Goal: Information Seeking & Learning: Find specific page/section

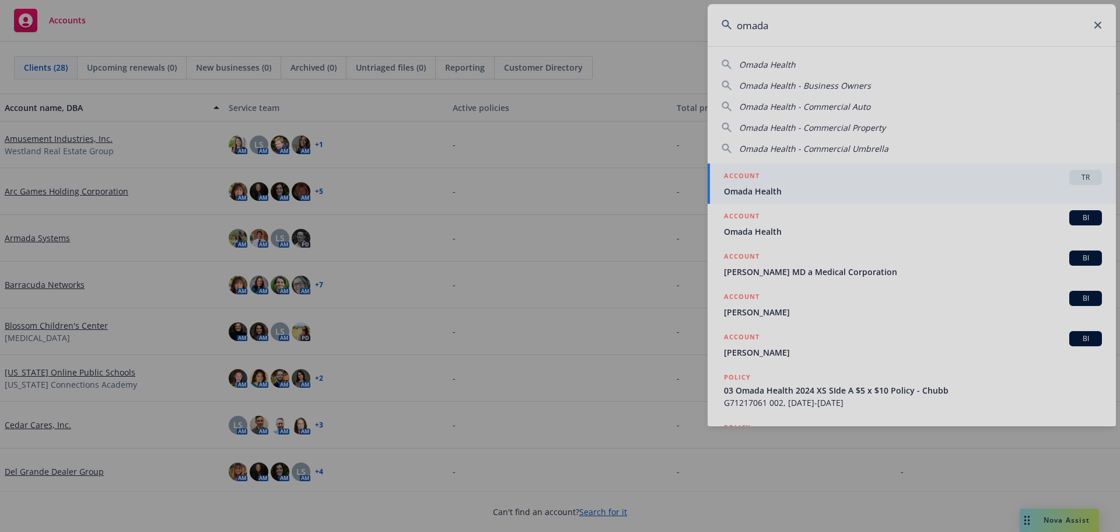
type input "omada"
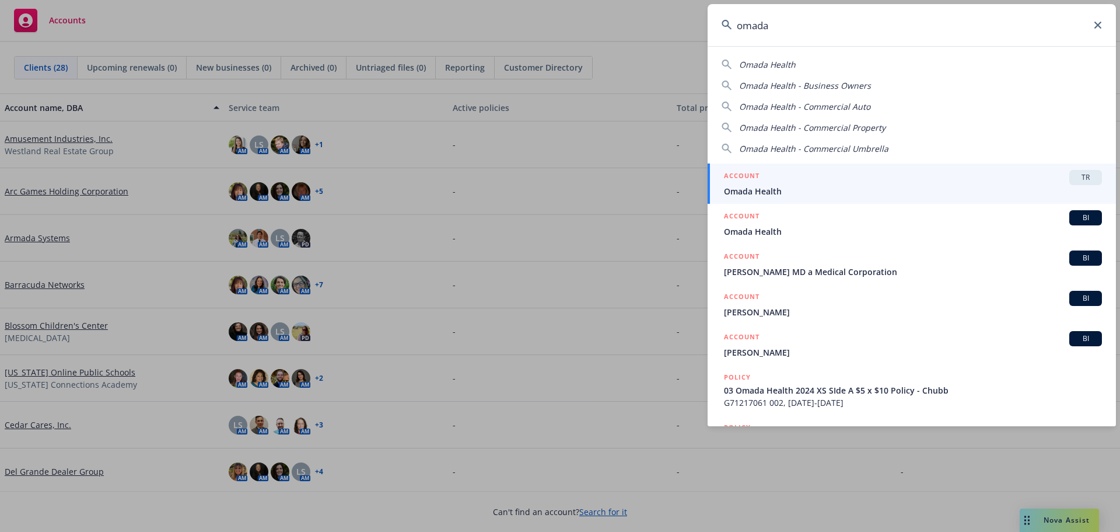
click at [1047, 180] on div "ACCOUNT TR" at bounding box center [913, 177] width 378 height 15
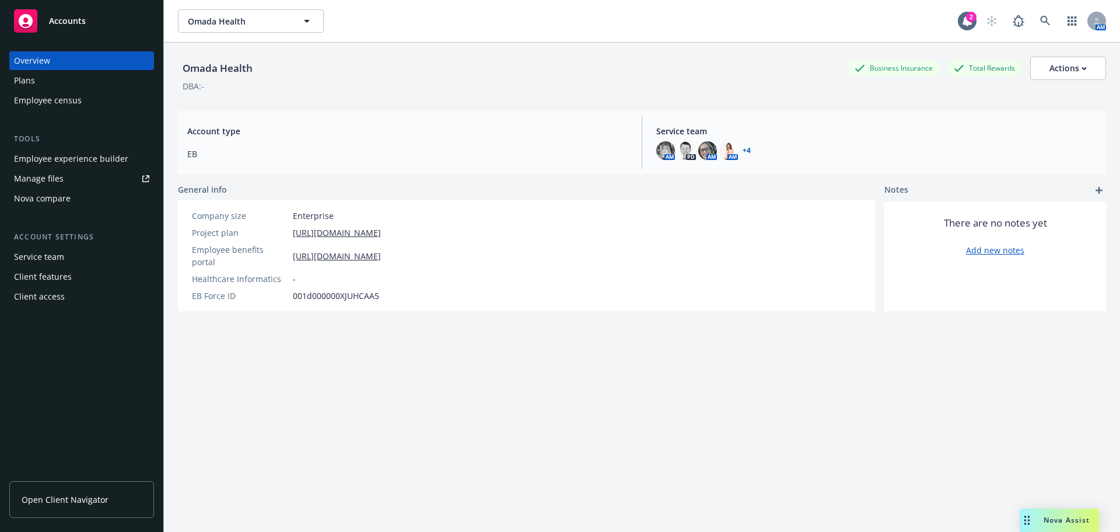
click at [79, 176] on link "Manage files" at bounding box center [81, 178] width 145 height 19
click at [1034, 15] on link at bounding box center [1045, 20] width 23 height 23
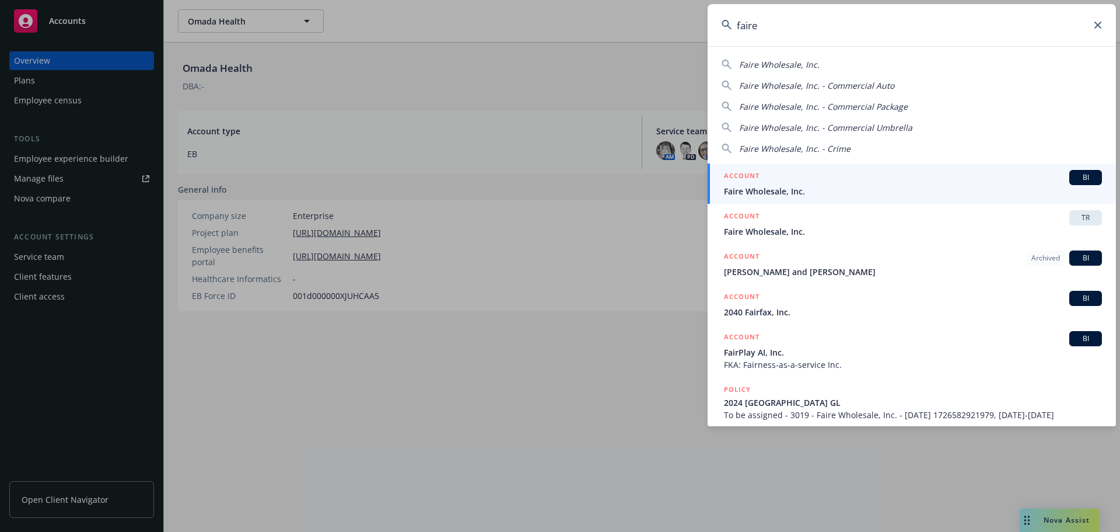
click at [810, 66] on span "Faire Wholesale, Inc." at bounding box center [779, 64] width 81 height 11
type input "Faire Wholesale, Inc."
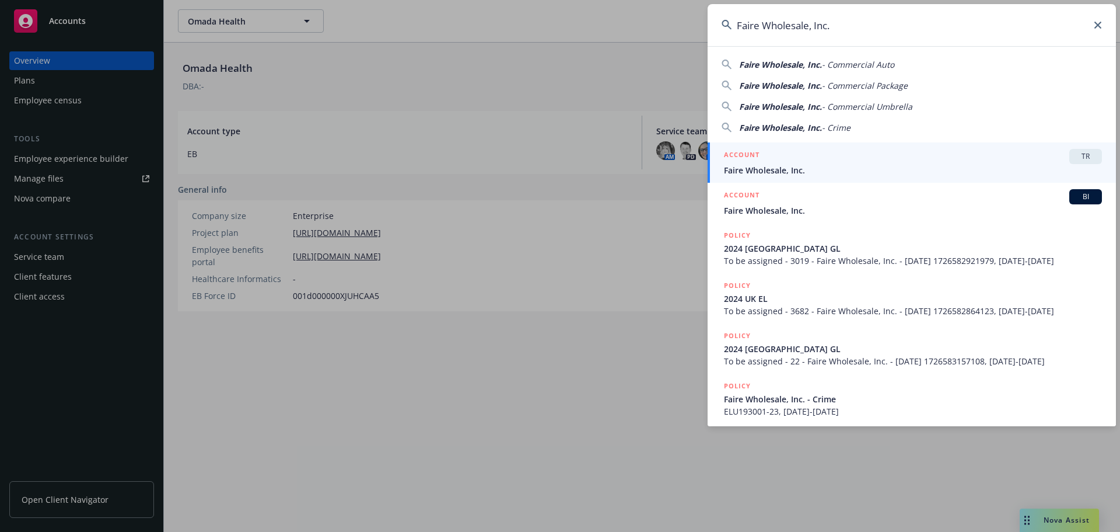
click at [835, 166] on span "Faire Wholesale, Inc." at bounding box center [913, 170] width 378 height 12
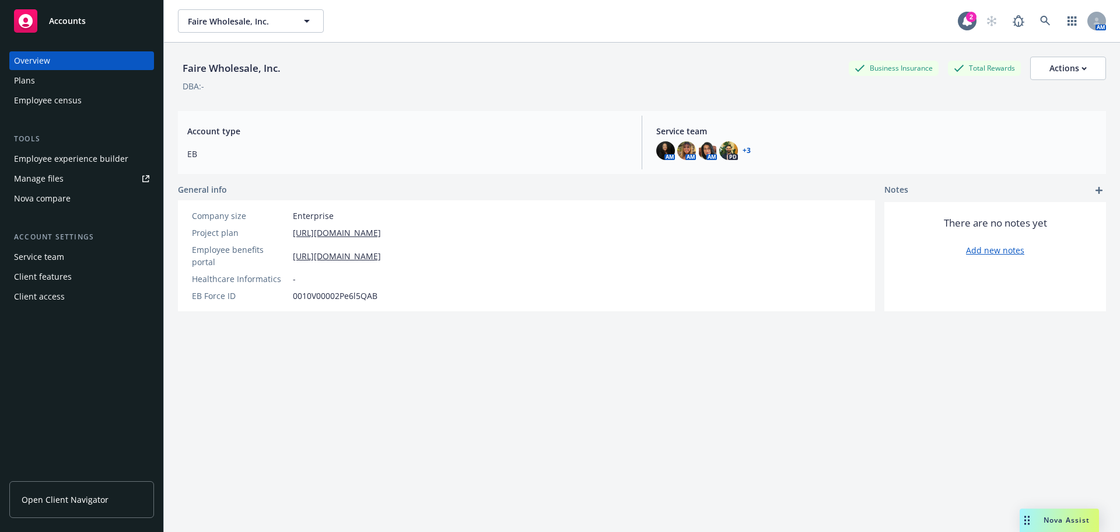
click at [62, 183] on link "Manage files" at bounding box center [81, 178] width 145 height 19
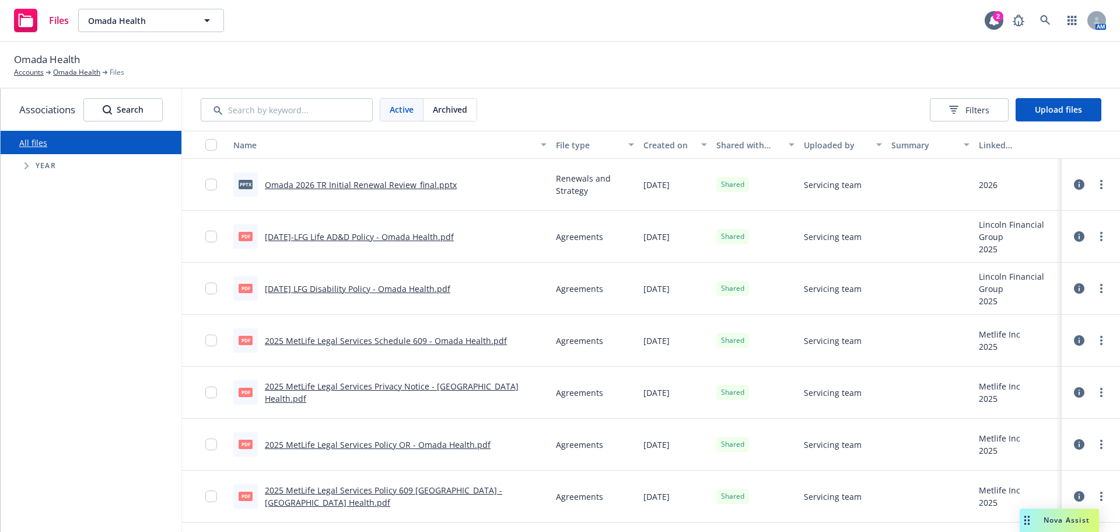
click at [27, 165] on icon "Tree Example" at bounding box center [27, 165] width 4 height 7
click at [27, 165] on icon "Tree Example" at bounding box center [26, 166] width 7 height 5
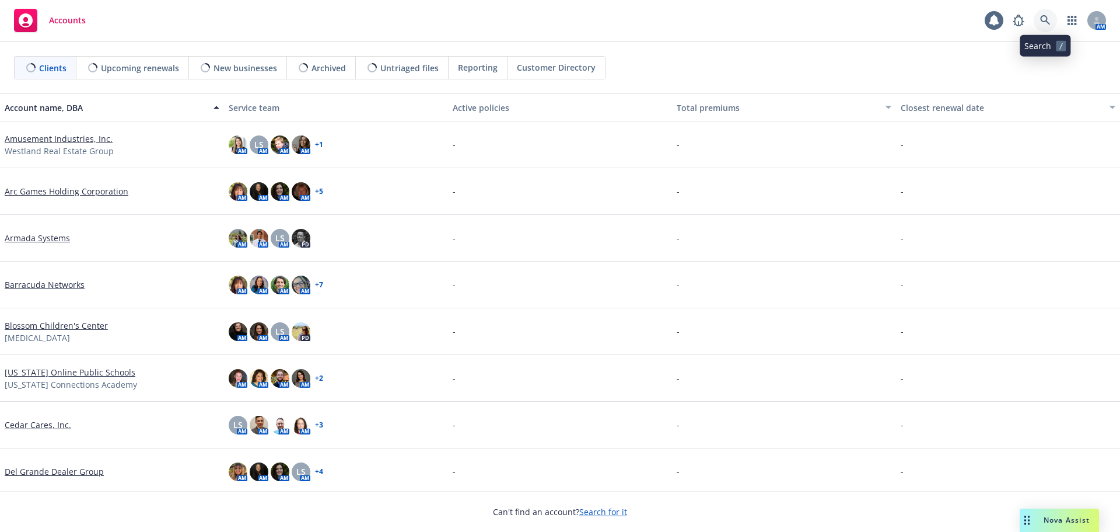
click at [1036, 23] on link at bounding box center [1045, 20] width 23 height 23
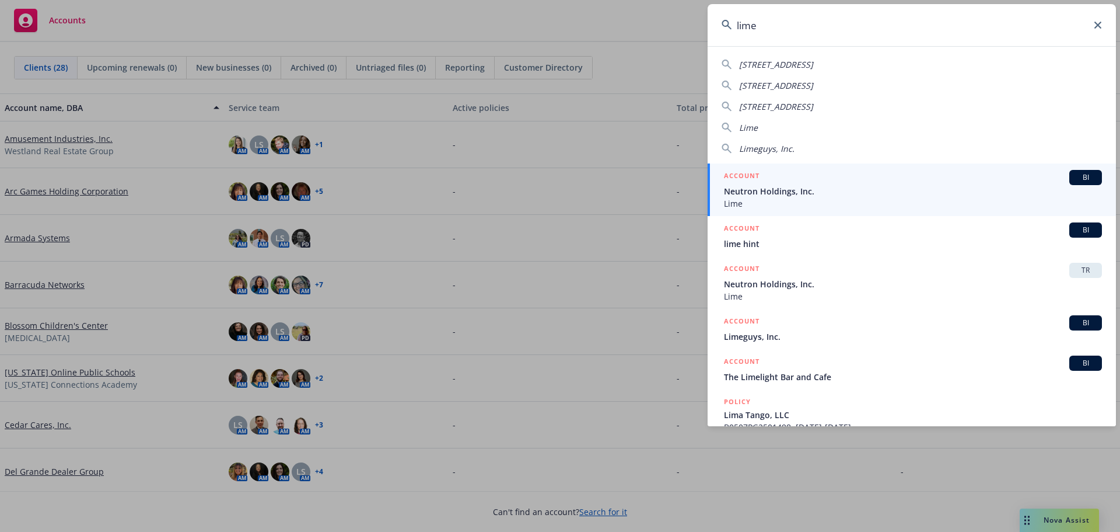
type input "lime"
